Goal: Find specific page/section: Find specific page/section

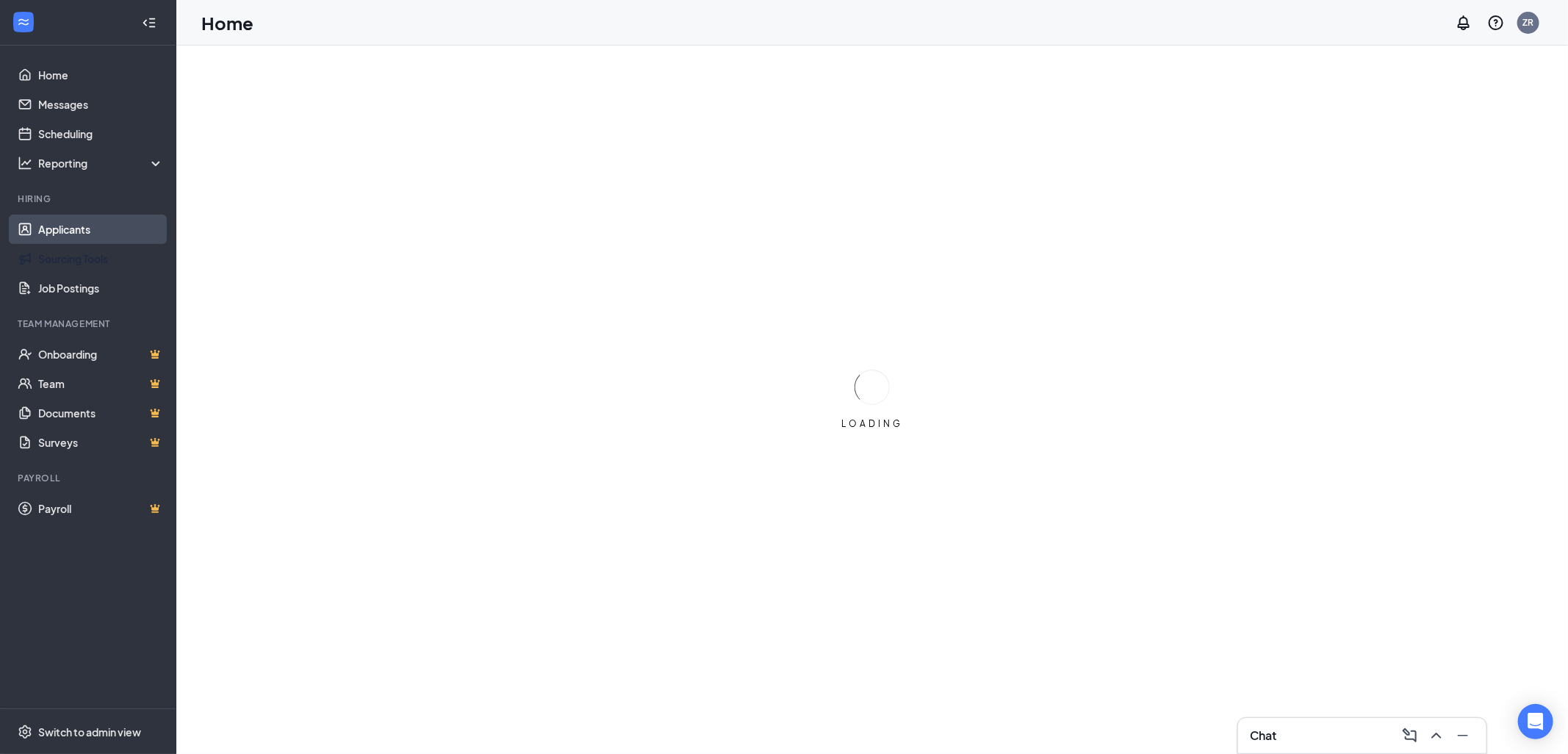
click at [98, 225] on link "Applicants" at bounding box center [100, 229] width 126 height 29
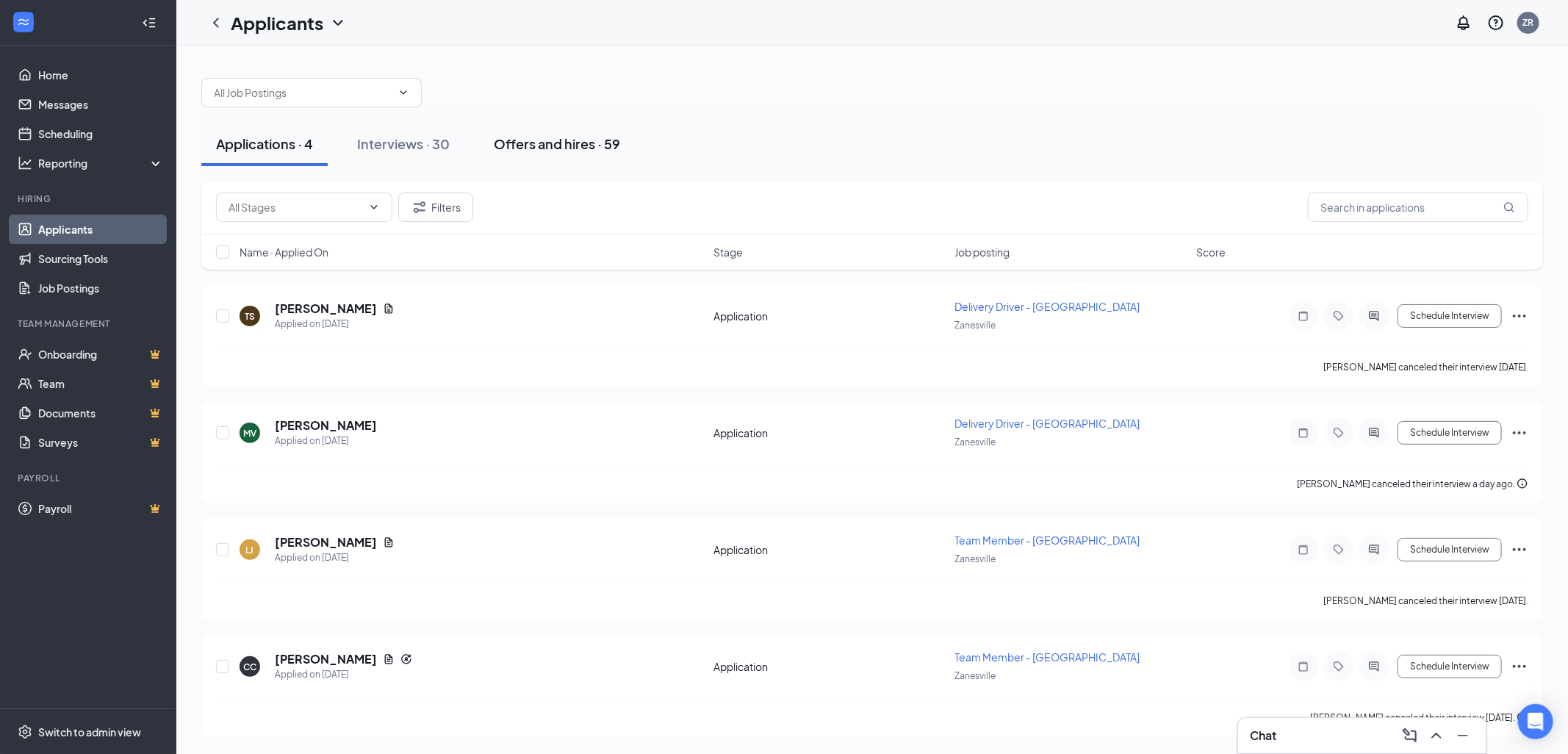
click at [556, 153] on button "Offers and hires · 59" at bounding box center [556, 144] width 156 height 44
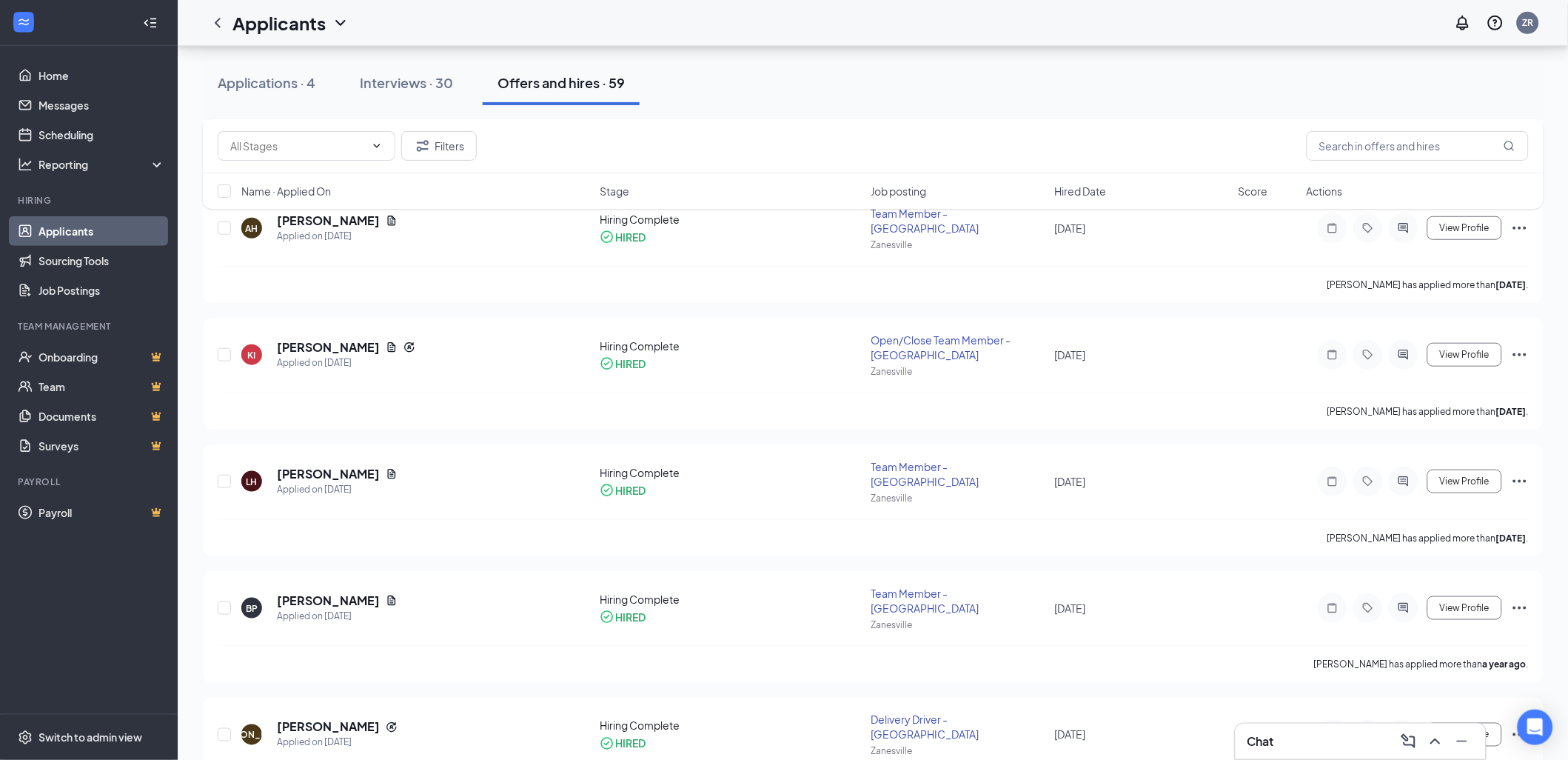
scroll to position [2000, 0]
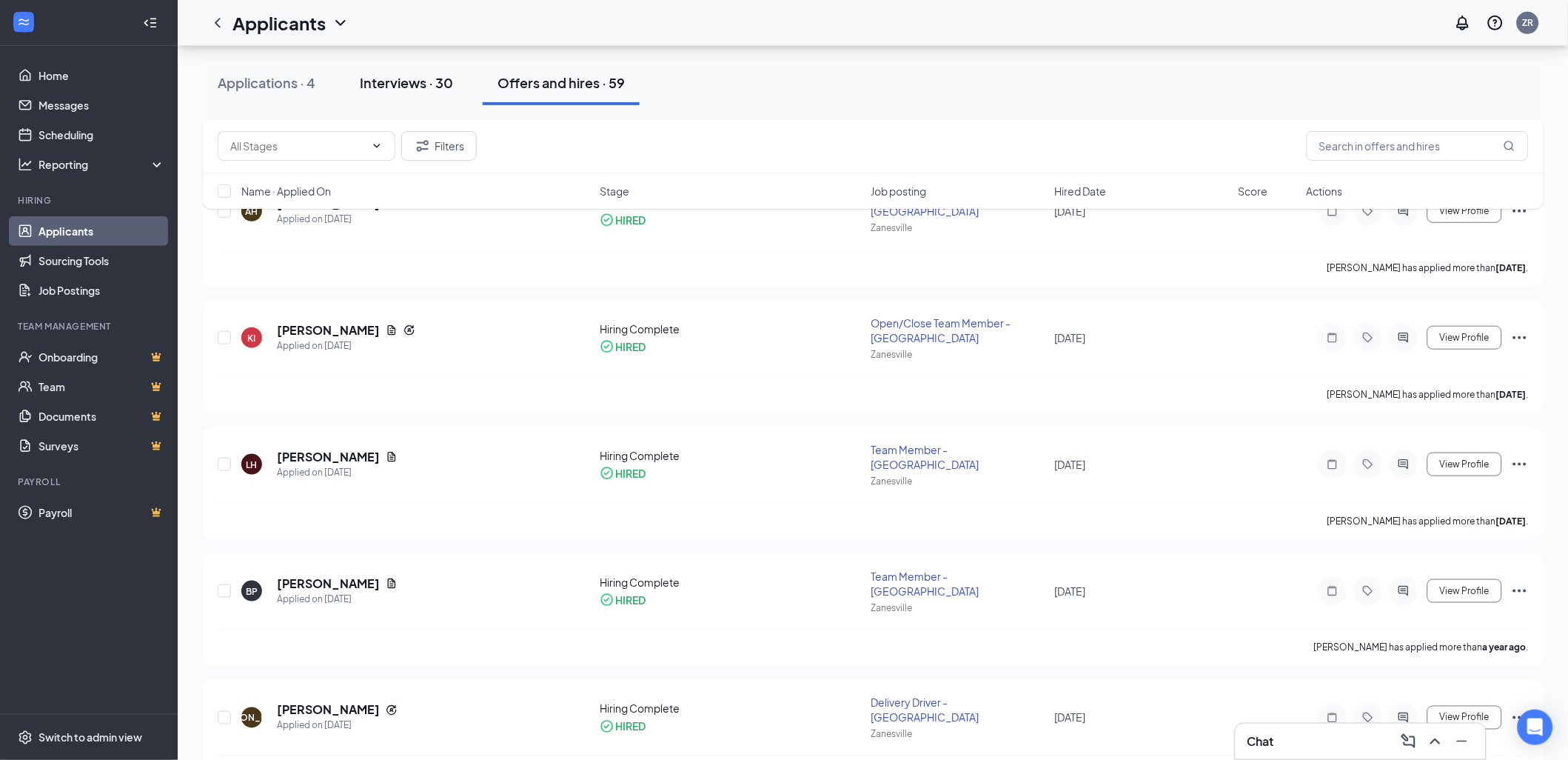
click at [408, 81] on div "Interviews · 30" at bounding box center [407, 82] width 93 height 18
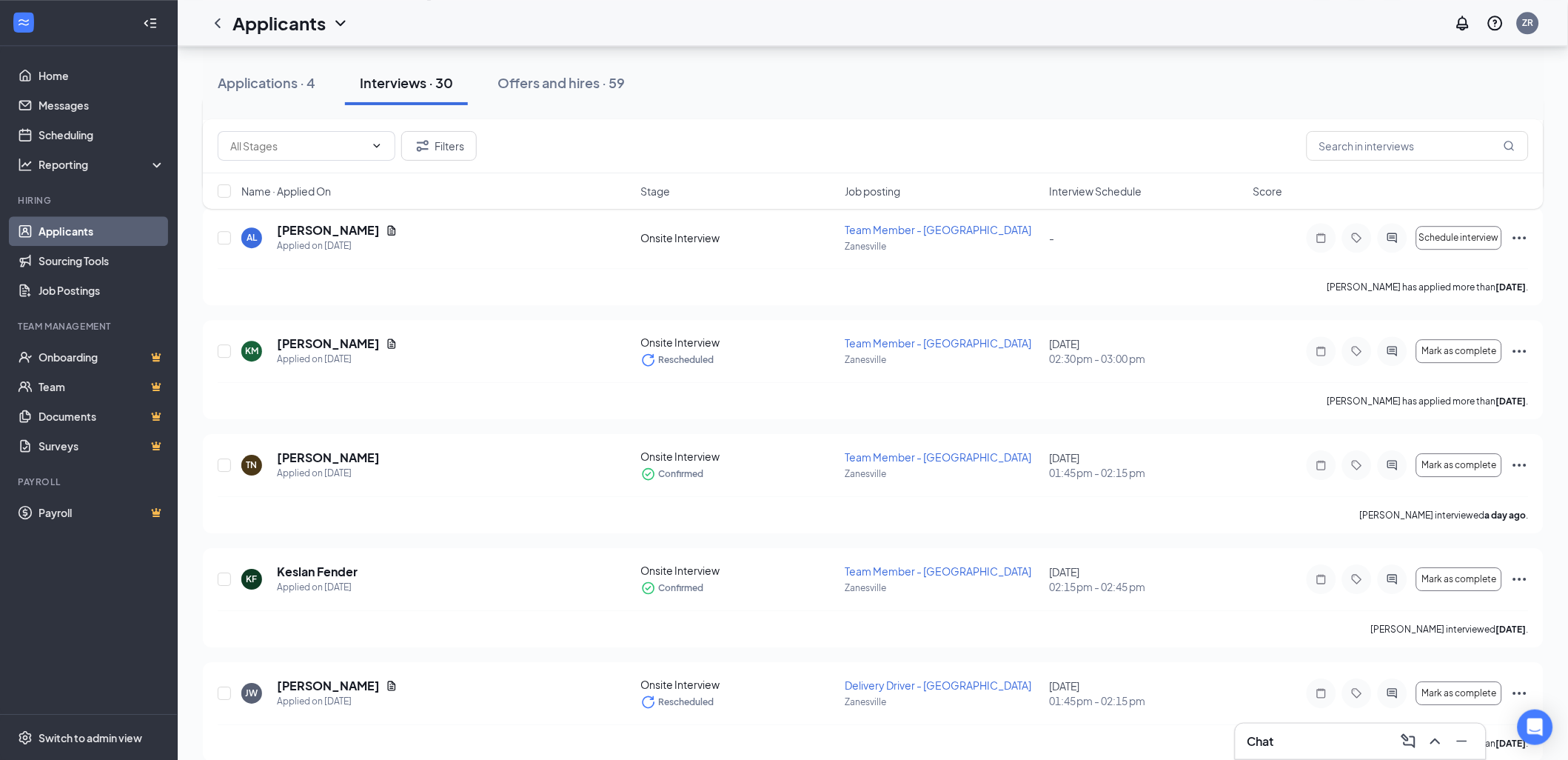
scroll to position [2941, 0]
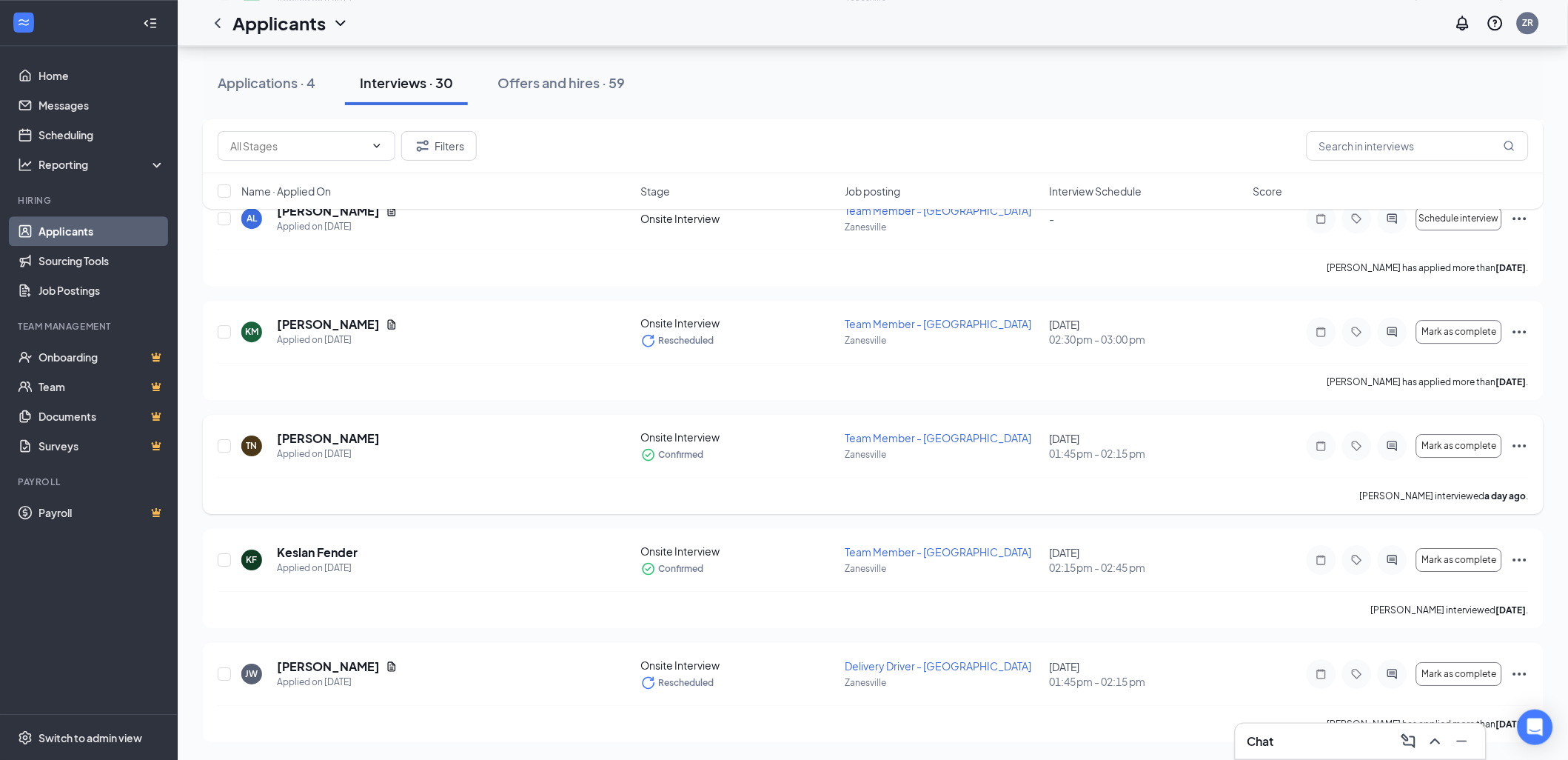
click at [711, 439] on div "Onsite Interview" at bounding box center [739, 438] width 195 height 15
click at [742, 444] on div "Onsite Interview" at bounding box center [739, 438] width 195 height 15
drag, startPoint x: 1029, startPoint y: 343, endPoint x: 1077, endPoint y: 247, distance: 107.3
click at [1077, 247] on div "AL [PERSON_NAME] Applied on [DATE] Onsite Interview Team Member - Zanesville [G…" at bounding box center [873, 226] width 1312 height 46
